Goal: Transaction & Acquisition: Purchase product/service

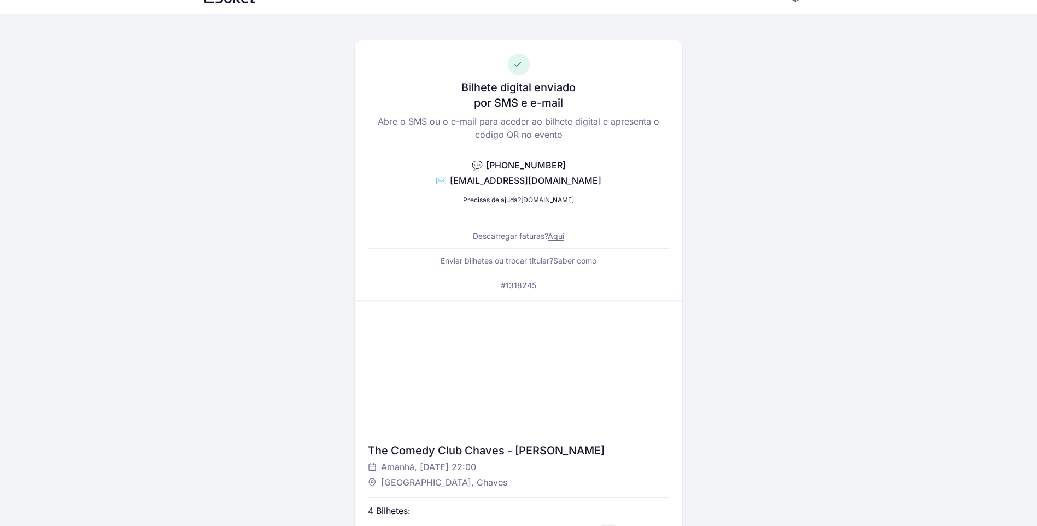
scroll to position [19, 0]
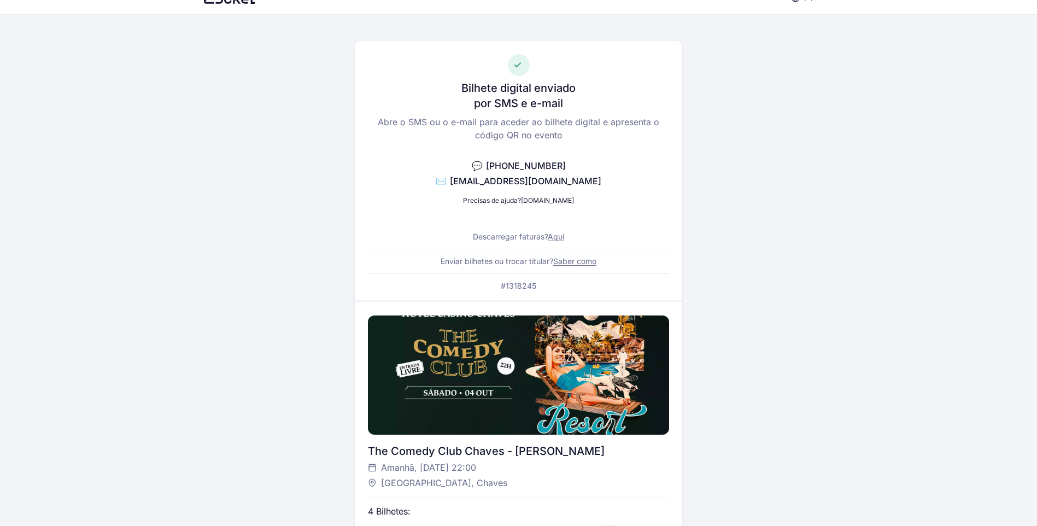
click at [552, 237] on link "Aqui" at bounding box center [556, 236] width 16 height 9
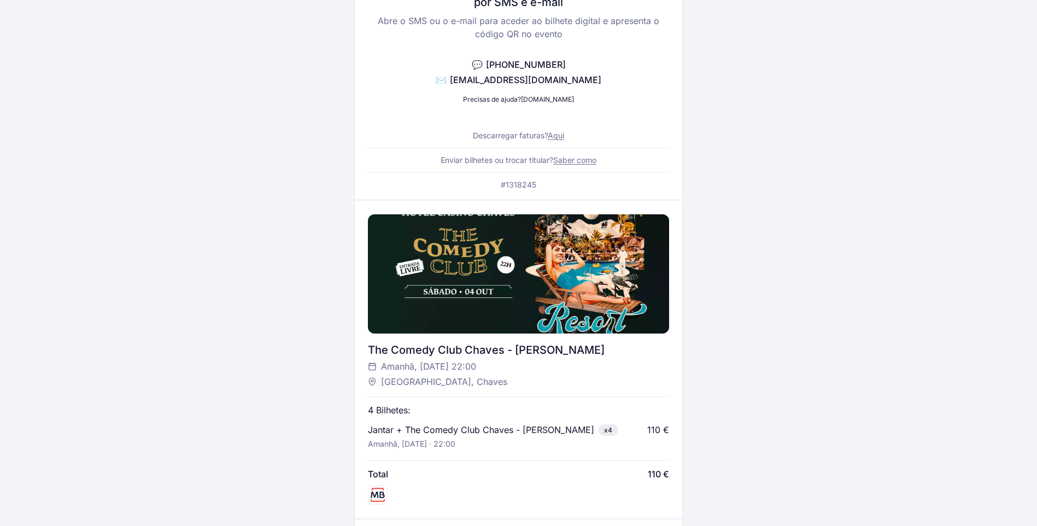
scroll to position [101, 0]
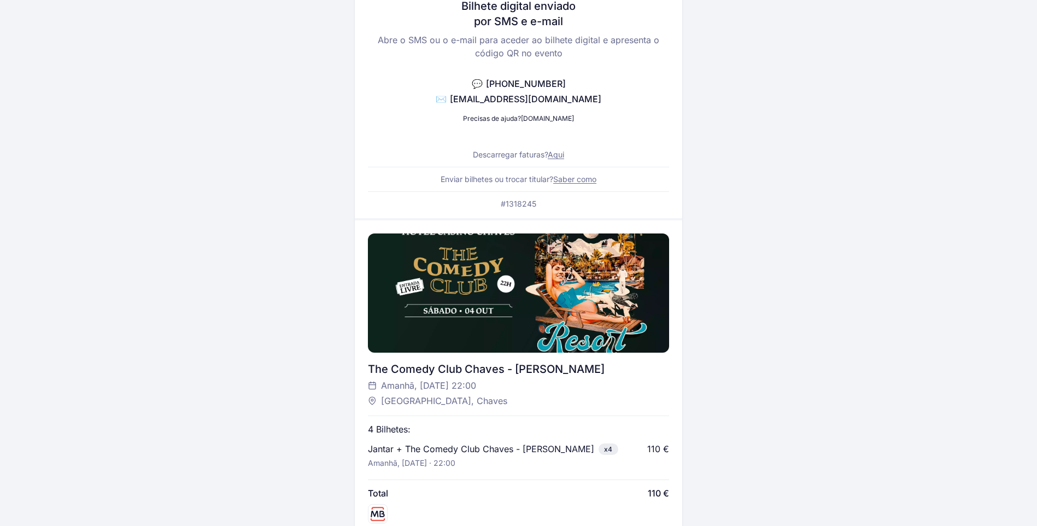
click at [575, 175] on link "Saber como" at bounding box center [574, 178] width 43 height 9
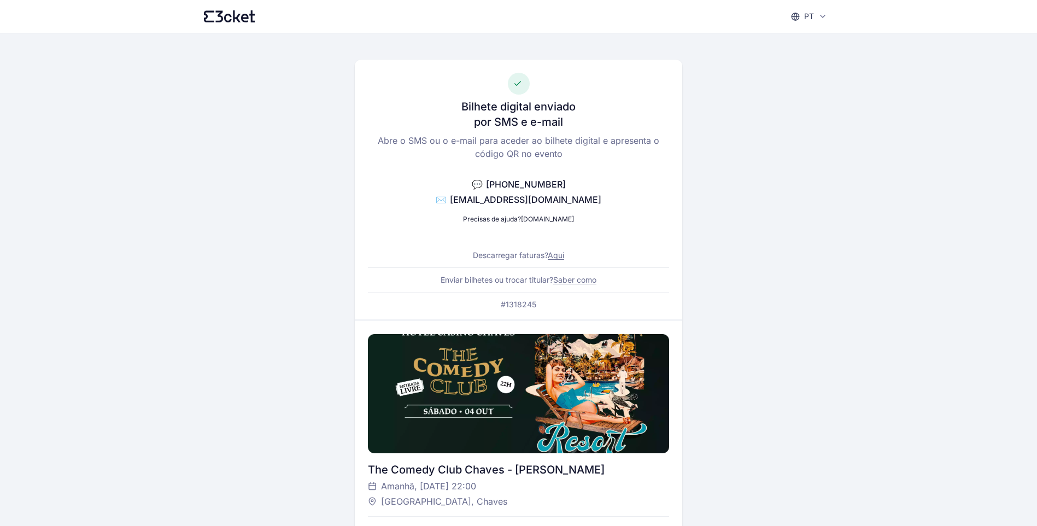
click at [477, 185] on span "💬" at bounding box center [477, 184] width 11 height 11
